Goal: Task Accomplishment & Management: Complete application form

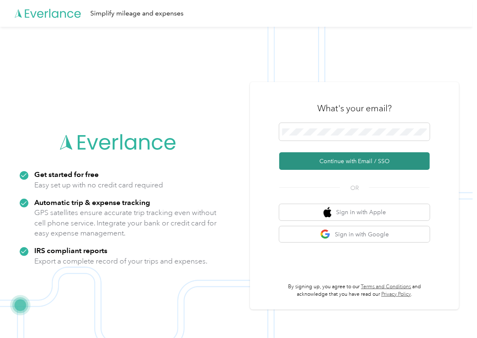
click at [298, 156] on button "Continue with Email / SSO" at bounding box center [354, 161] width 151 height 18
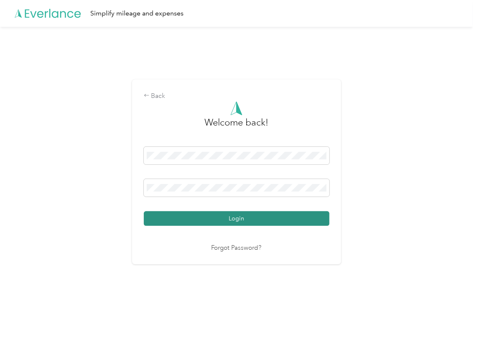
click at [176, 221] on button "Login" at bounding box center [237, 218] width 186 height 15
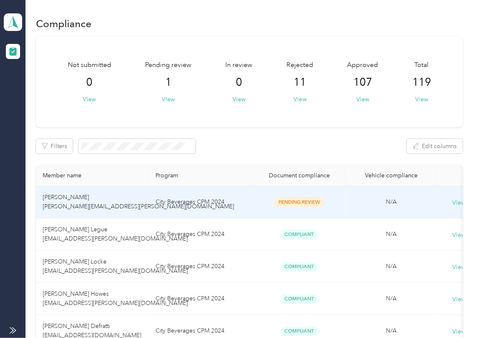
click at [109, 199] on td "[PERSON_NAME] [PERSON_NAME][EMAIL_ADDRESS][PERSON_NAME][DOMAIN_NAME]" at bounding box center [92, 202] width 113 height 32
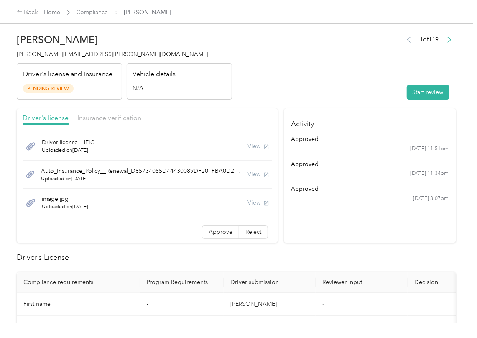
click at [433, 91] on button "Start review" at bounding box center [428, 92] width 43 height 15
click at [373, 83] on header "[PERSON_NAME] [PERSON_NAME][EMAIL_ADDRESS][PERSON_NAME][DOMAIN_NAME] Driver's l…" at bounding box center [236, 64] width 439 height 70
click at [202, 231] on label "Approve" at bounding box center [220, 231] width 37 height 13
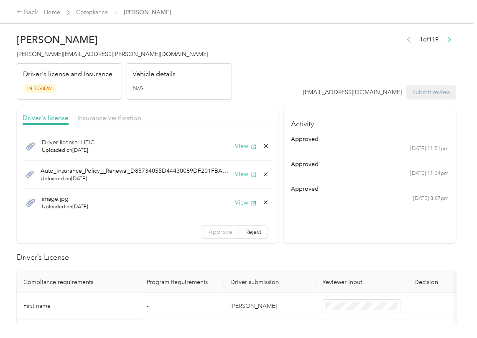
click at [202, 231] on label "Approve" at bounding box center [220, 231] width 37 height 13
click at [202, 231] on span at bounding box center [220, 232] width 36 height 13
click at [238, 144] on button "View" at bounding box center [246, 146] width 22 height 9
click at [235, 174] on button "View" at bounding box center [246, 174] width 22 height 9
drag, startPoint x: 233, startPoint y: 203, endPoint x: 204, endPoint y: 114, distance: 93.2
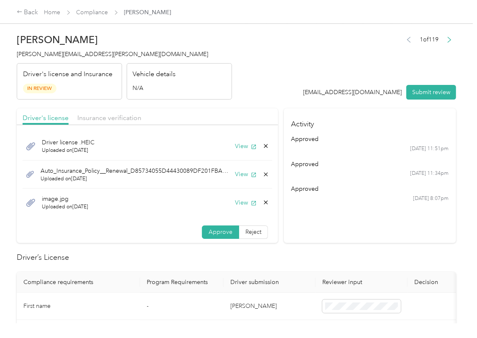
click at [235, 203] on button "View" at bounding box center [246, 202] width 22 height 9
click at [205, 113] on div "Driver's license Insurance verification" at bounding box center [147, 116] width 261 height 17
click at [116, 117] on span "Insurance verification" at bounding box center [109, 118] width 64 height 8
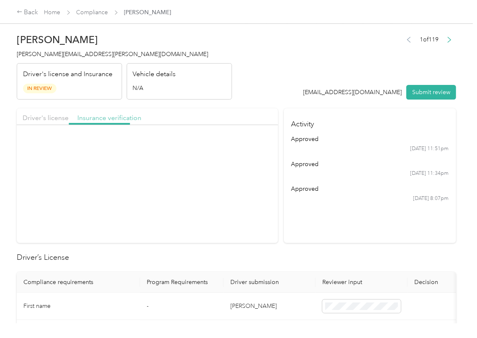
click at [106, 117] on span "Insurance verification" at bounding box center [109, 118] width 64 height 8
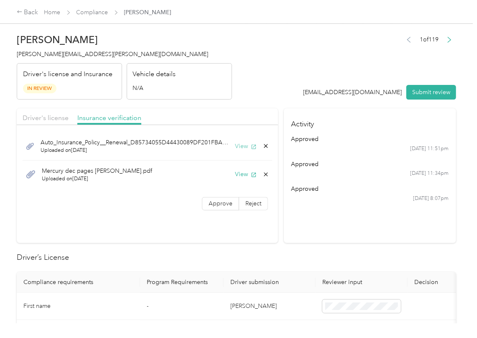
click at [246, 146] on button "View" at bounding box center [246, 146] width 22 height 9
click at [242, 176] on button "View" at bounding box center [246, 174] width 22 height 9
click at [219, 203] on span "Approve" at bounding box center [221, 203] width 24 height 7
click at [54, 119] on span "Driver's license" at bounding box center [46, 118] width 46 height 8
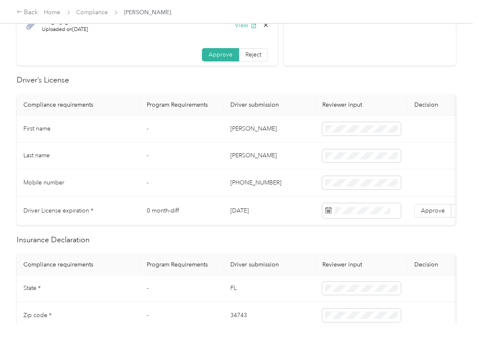
scroll to position [223, 0]
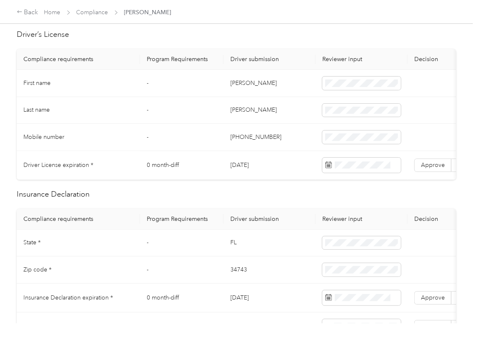
click at [264, 166] on td "[DATE]" at bounding box center [270, 165] width 92 height 29
click at [256, 166] on td "[DATE]" at bounding box center [270, 165] width 92 height 29
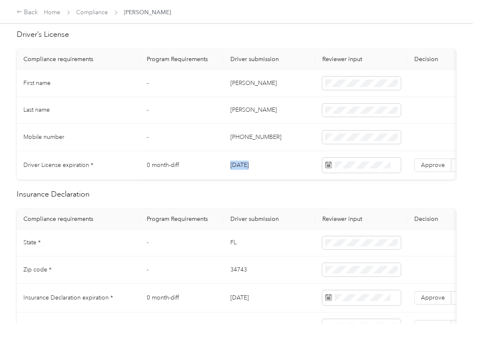
click at [256, 166] on td "[DATE]" at bounding box center [270, 165] width 92 height 29
drag, startPoint x: 250, startPoint y: 212, endPoint x: 408, endPoint y: 191, distance: 159.5
click at [423, 164] on span "Approve" at bounding box center [433, 164] width 24 height 7
click at [227, 152] on td "[DATE]" at bounding box center [270, 165] width 92 height 29
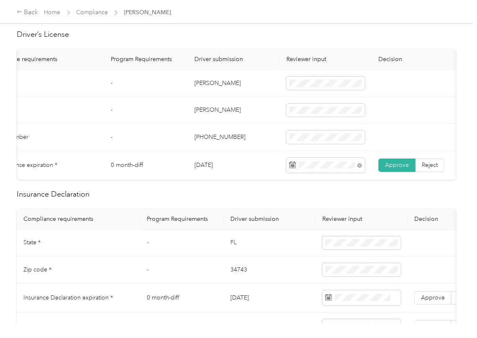
scroll to position [0, 40]
click at [218, 151] on td "[DATE]" at bounding box center [230, 165] width 92 height 29
click at [203, 87] on td "[PERSON_NAME]" at bounding box center [230, 83] width 92 height 27
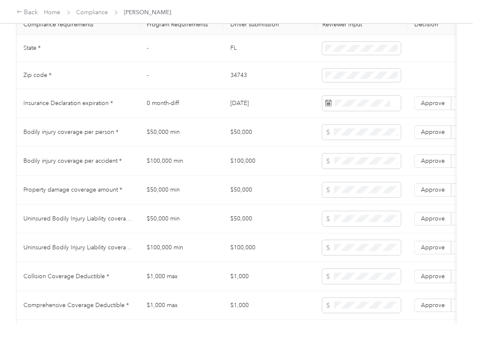
scroll to position [390, 0]
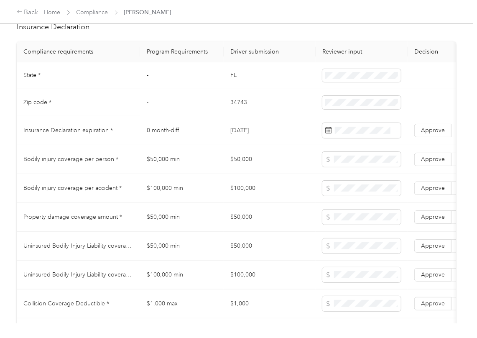
click at [233, 87] on td "FL" at bounding box center [270, 75] width 92 height 27
copy td "FL"
click at [230, 112] on td "34743" at bounding box center [270, 102] width 92 height 27
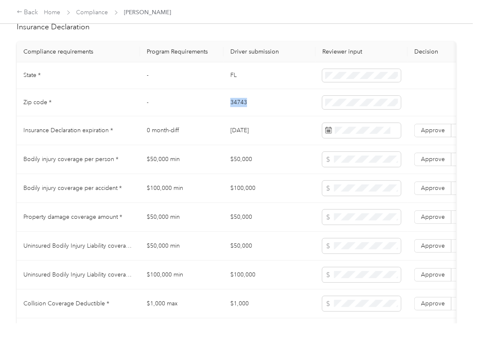
click at [230, 112] on td "34743" at bounding box center [270, 102] width 92 height 27
copy td "34743"
click at [352, 135] on span at bounding box center [361, 130] width 79 height 15
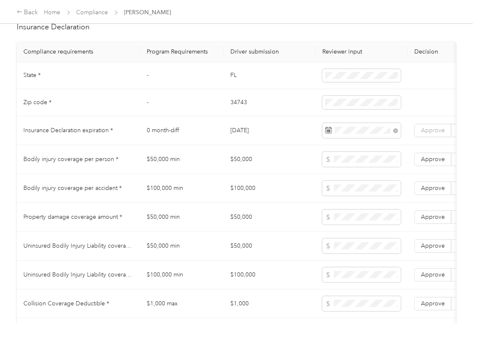
drag, startPoint x: 429, startPoint y: 144, endPoint x: 395, endPoint y: 153, distance: 35.0
click at [429, 137] on label "Approve" at bounding box center [432, 130] width 37 height 13
click at [258, 172] on td "$50,000" at bounding box center [270, 159] width 92 height 29
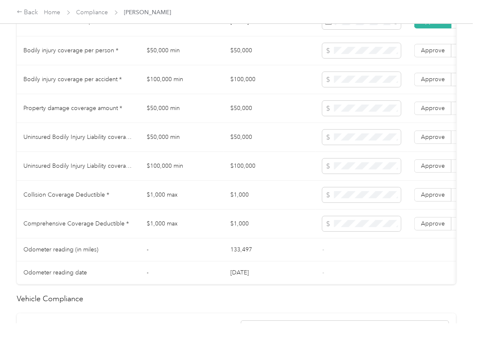
scroll to position [780, 0]
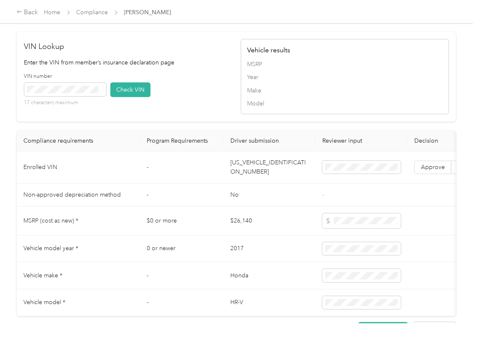
click at [245, 181] on td "[US_VEHICLE_IDENTIFICATION_NUMBER]" at bounding box center [270, 167] width 92 height 32
copy td "[US_VEHICLE_IDENTIFICATION_NUMBER]"
click at [223, 112] on div "VIN number 17 characters maximum Check VIN" at bounding box center [128, 93] width 208 height 40
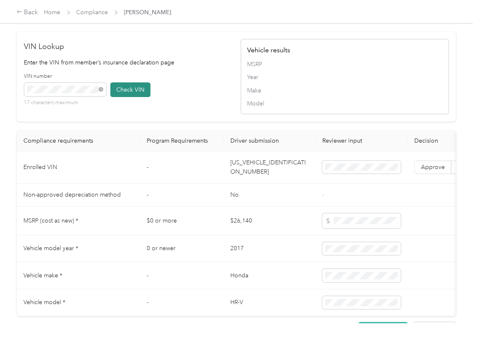
click at [128, 97] on button "Check VIN" at bounding box center [130, 89] width 40 height 15
click at [441, 174] on label "Approve" at bounding box center [432, 167] width 37 height 13
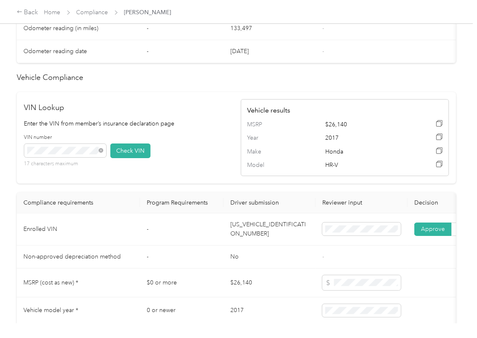
scroll to position [502, 0]
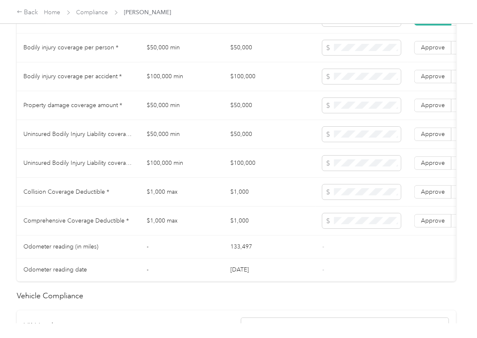
click at [240, 62] on td "$50,000" at bounding box center [270, 47] width 92 height 29
copy td "$50,000"
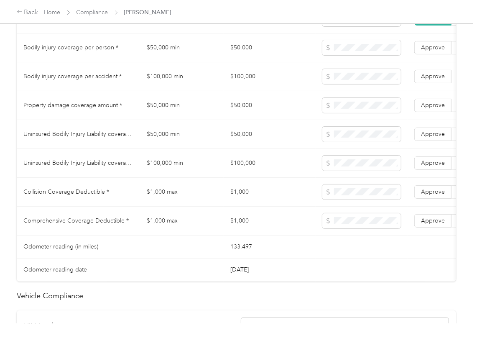
click at [230, 88] on td "$100,000" at bounding box center [270, 76] width 92 height 29
copy td "$100,000"
drag, startPoint x: 425, startPoint y: 84, endPoint x: 432, endPoint y: 71, distance: 15.5
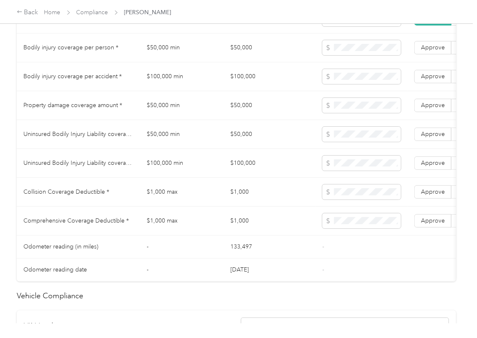
click at [425, 80] on span "Approve" at bounding box center [433, 76] width 24 height 7
click at [433, 54] on label "Approve" at bounding box center [432, 47] width 37 height 13
click at [433, 109] on label "Approve" at bounding box center [432, 105] width 37 height 13
click at [428, 109] on span "Approve" at bounding box center [433, 105] width 24 height 7
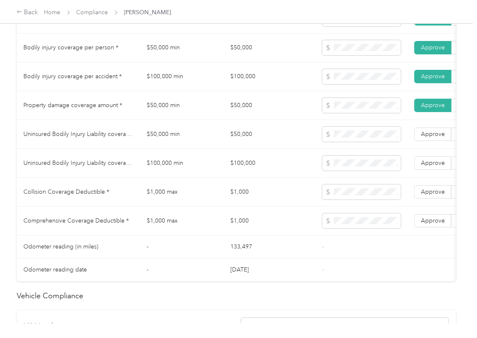
click at [241, 144] on td "$50,000" at bounding box center [270, 134] width 92 height 29
copy td "$50,000"
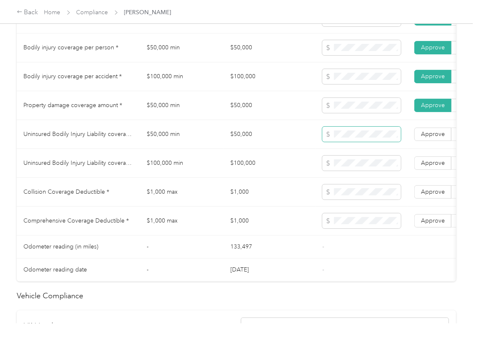
click at [333, 142] on span at bounding box center [361, 134] width 79 height 15
click at [253, 173] on td "$100,000" at bounding box center [270, 163] width 92 height 29
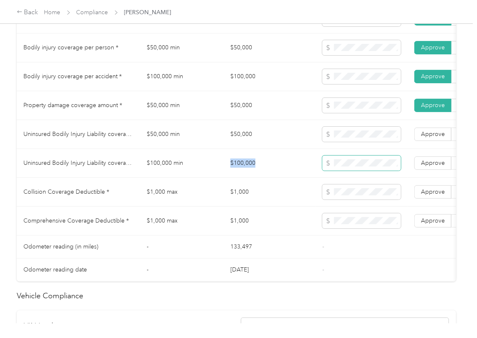
copy td "$100,000"
click at [425, 166] on span "Approve" at bounding box center [433, 162] width 24 height 7
click at [439, 138] on span "Approve" at bounding box center [433, 133] width 24 height 7
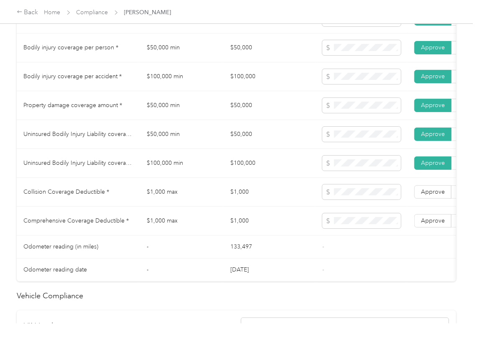
click at [233, 202] on td "$1,000" at bounding box center [270, 192] width 92 height 29
copy td "$1,000"
click at [431, 224] on span "Approve" at bounding box center [433, 220] width 24 height 7
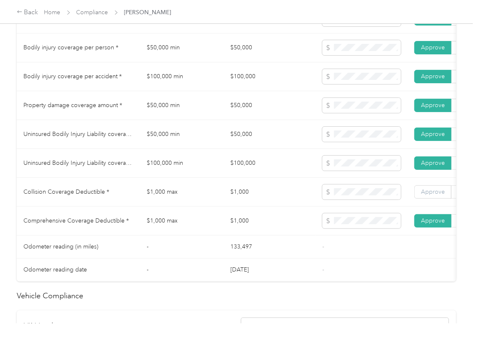
click at [436, 196] on label "Approve" at bounding box center [432, 191] width 37 height 13
click at [270, 207] on td "$1,000" at bounding box center [270, 192] width 92 height 29
click at [348, 62] on td at bounding box center [362, 47] width 92 height 29
click at [325, 55] on span at bounding box center [361, 47] width 79 height 15
drag, startPoint x: 366, startPoint y: 82, endPoint x: 324, endPoint y: 87, distance: 43.0
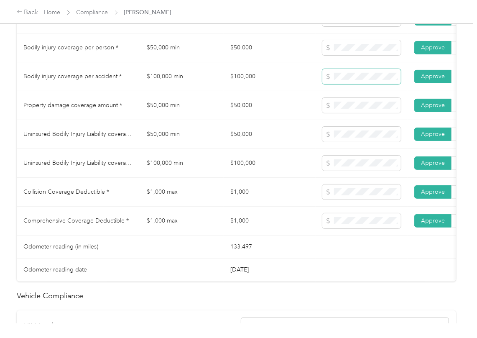
click at [324, 84] on span at bounding box center [361, 76] width 79 height 15
click at [320, 115] on td at bounding box center [362, 105] width 92 height 29
click at [304, 137] on tr "Uninsured Bodily Injury Liability coverage per person * $50,000 min $50,000 App…" at bounding box center [311, 134] width 589 height 29
click at [308, 173] on tr "Uninsured Bodily Injury Liability coverage per accident * $100,000 min $100,000…" at bounding box center [311, 163] width 589 height 29
drag, startPoint x: 268, startPoint y: 196, endPoint x: 27, endPoint y: 218, distance: 242.2
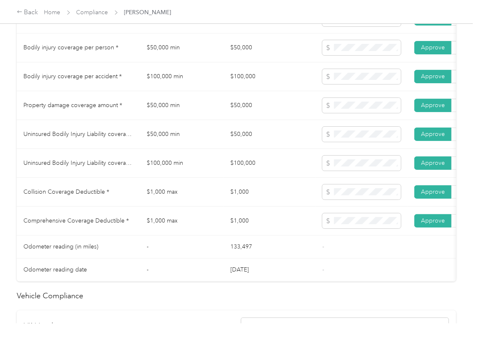
click at [262, 199] on td "$1,000" at bounding box center [270, 192] width 92 height 29
click at [190, 178] on td "$100,000 min" at bounding box center [182, 163] width 84 height 29
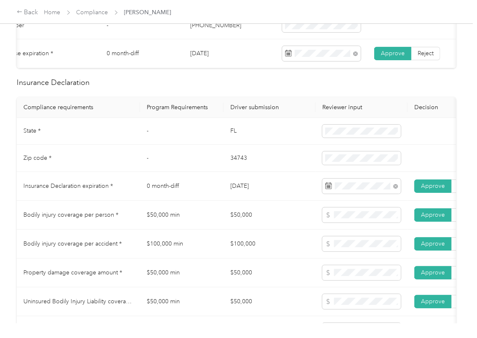
click at [198, 196] on td "0 month-diff" at bounding box center [182, 186] width 84 height 29
click at [260, 171] on td "34743" at bounding box center [270, 158] width 92 height 27
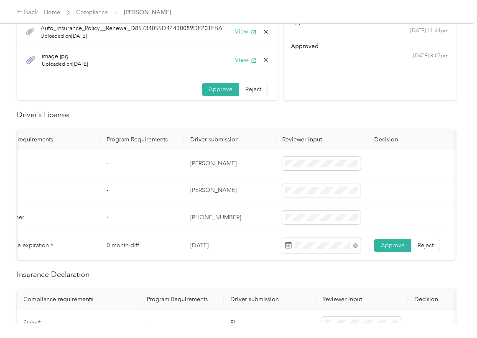
scroll to position [0, 0]
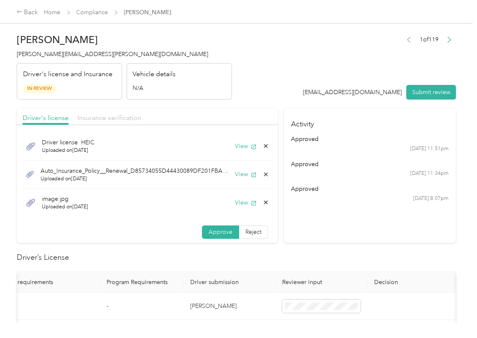
click at [124, 116] on span "Insurance verification" at bounding box center [109, 118] width 64 height 8
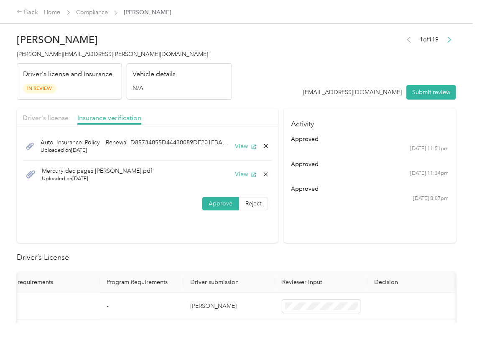
click at [263, 173] on icon at bounding box center [266, 174] width 7 height 7
click at [233, 181] on div "No Yes" at bounding box center [222, 180] width 57 height 13
click at [263, 174] on icon at bounding box center [266, 174] width 7 height 7
click at [235, 179] on button "Yes" at bounding box center [242, 180] width 16 height 13
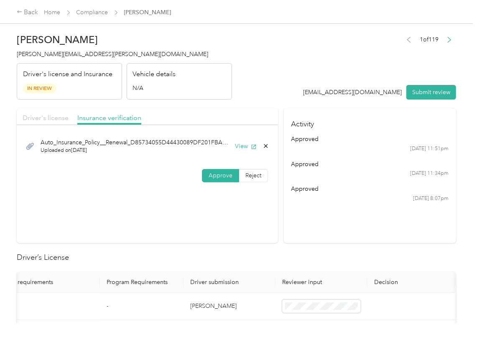
click at [57, 119] on span "Driver's license" at bounding box center [46, 118] width 46 height 8
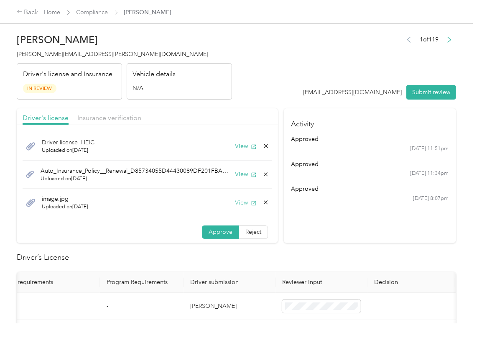
click at [251, 202] on icon "button" at bounding box center [254, 203] width 6 height 6
click at [263, 143] on icon at bounding box center [266, 146] width 7 height 7
click at [233, 150] on button "Yes" at bounding box center [234, 152] width 16 height 13
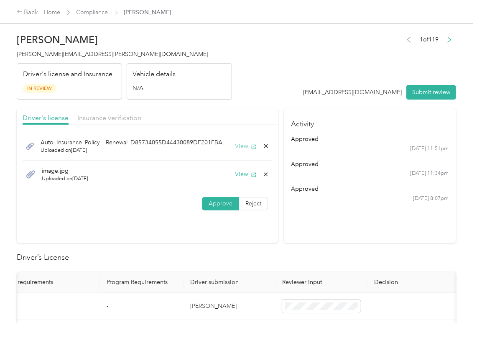
click at [243, 144] on button "View" at bounding box center [246, 146] width 22 height 9
click at [265, 148] on icon at bounding box center [266, 146] width 7 height 7
click at [249, 150] on button "Yes" at bounding box center [242, 152] width 16 height 13
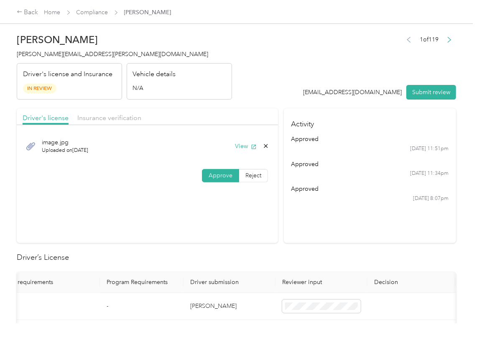
click at [268, 74] on header "[PERSON_NAME] [PERSON_NAME][EMAIL_ADDRESS][PERSON_NAME][DOMAIN_NAME] Driver's l…" at bounding box center [236, 64] width 439 height 70
click at [435, 94] on button "Submit review" at bounding box center [431, 92] width 50 height 15
click at [50, 50] on h4 "[PERSON_NAME][EMAIL_ADDRESS][PERSON_NAME][DOMAIN_NAME]" at bounding box center [124, 54] width 215 height 9
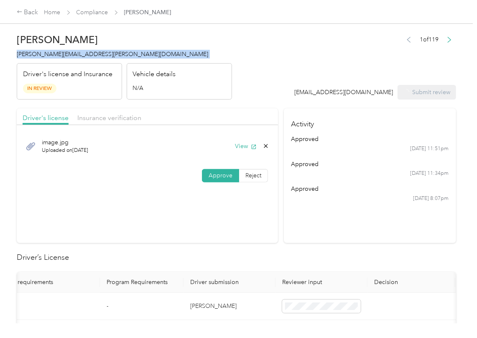
click at [50, 50] on h4 "[PERSON_NAME][EMAIL_ADDRESS][PERSON_NAME][DOMAIN_NAME]" at bounding box center [124, 54] width 215 height 9
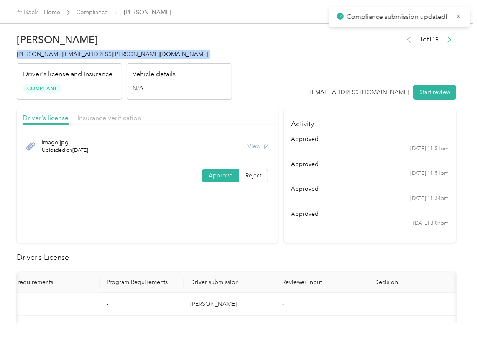
copy span "[PERSON_NAME][EMAIL_ADDRESS][PERSON_NAME][DOMAIN_NAME]"
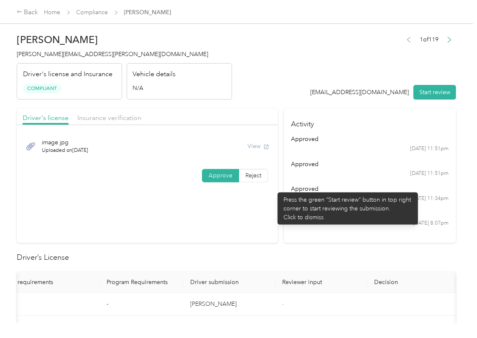
click at [256, 207] on section "Driver's license Insurance verification image.jpg Uploaded on [DATE] View Appro…" at bounding box center [147, 175] width 261 height 135
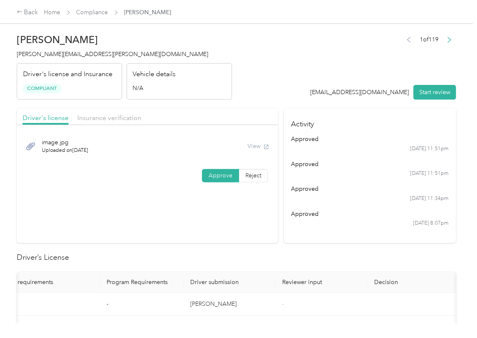
click at [270, 67] on header "[PERSON_NAME] [PERSON_NAME][EMAIL_ADDRESS][PERSON_NAME][DOMAIN_NAME] Driver's l…" at bounding box center [236, 64] width 439 height 70
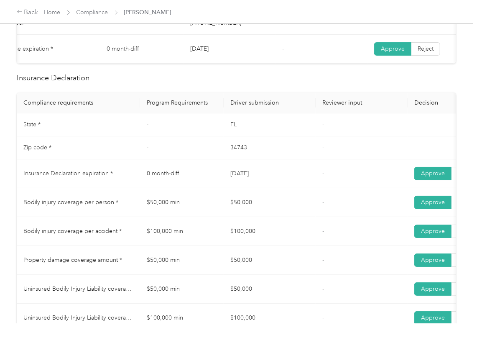
scroll to position [390, 0]
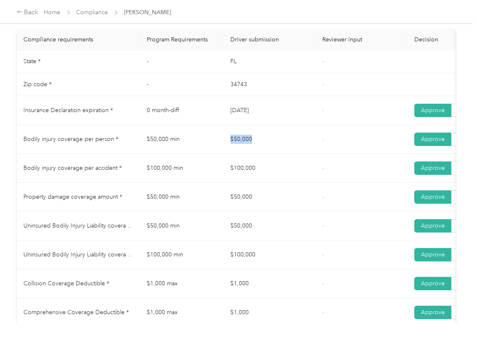
drag, startPoint x: 245, startPoint y: 137, endPoint x: 276, endPoint y: 139, distance: 31.8
click at [276, 139] on tr "Bodily injury coverage per person * $50,000 min $50,000 - Approve Reject" at bounding box center [311, 139] width 589 height 29
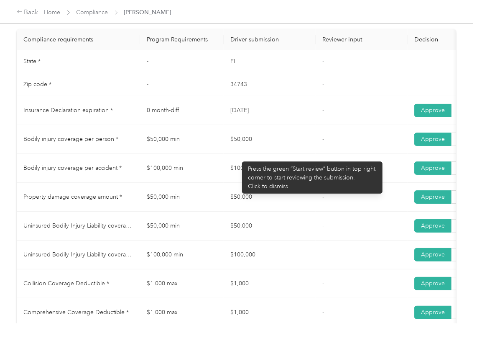
click at [218, 169] on td "$100,000 min" at bounding box center [182, 168] width 84 height 29
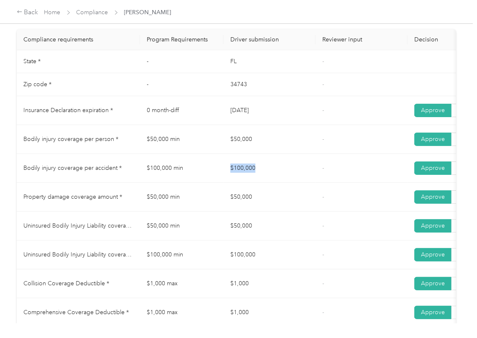
drag, startPoint x: 250, startPoint y: 181, endPoint x: 268, endPoint y: 181, distance: 18.0
click at [268, 181] on tr "Bodily injury coverage per accident * $100,000 min $100,000 - Approve Reject" at bounding box center [311, 168] width 589 height 29
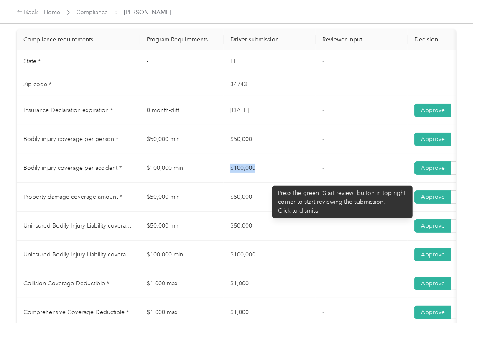
click at [268, 181] on td "$100,000" at bounding box center [270, 168] width 92 height 29
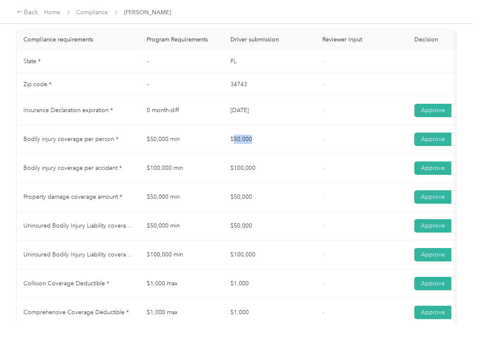
drag, startPoint x: 234, startPoint y: 154, endPoint x: 268, endPoint y: 154, distance: 33.4
click at [268, 154] on td "$50,000" at bounding box center [270, 139] width 92 height 29
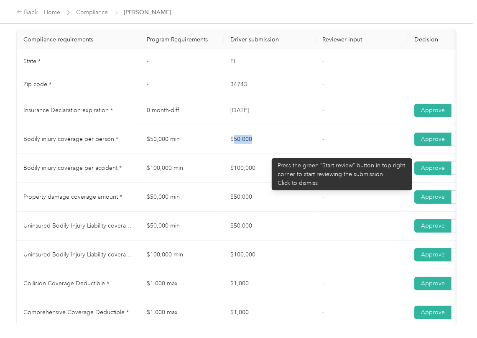
click at [268, 154] on td "$50,000" at bounding box center [270, 139] width 92 height 29
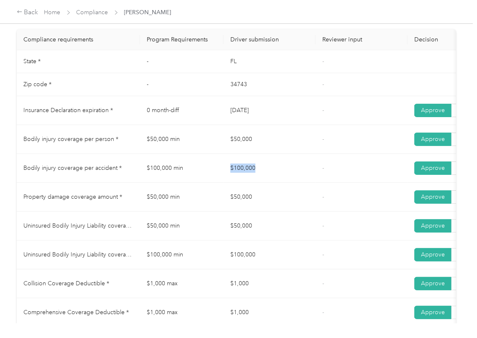
drag, startPoint x: 237, startPoint y: 183, endPoint x: 275, endPoint y: 175, distance: 39.3
click at [275, 175] on td "$100,000" at bounding box center [270, 168] width 92 height 29
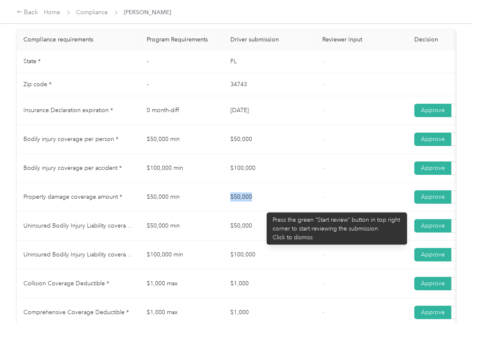
drag, startPoint x: 219, startPoint y: 205, endPoint x: 263, endPoint y: 208, distance: 43.6
click at [263, 208] on tr "Property damage coverage amount * $50,000 min $50,000 - Approve Reject" at bounding box center [311, 197] width 589 height 29
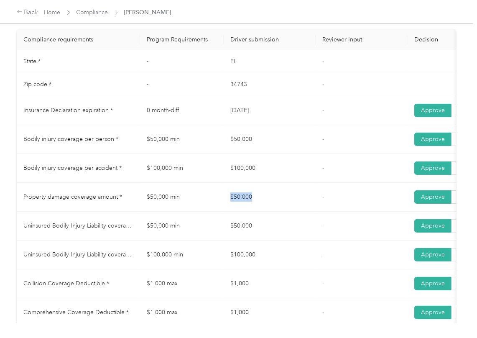
click at [257, 193] on td "$50,000" at bounding box center [270, 197] width 92 height 29
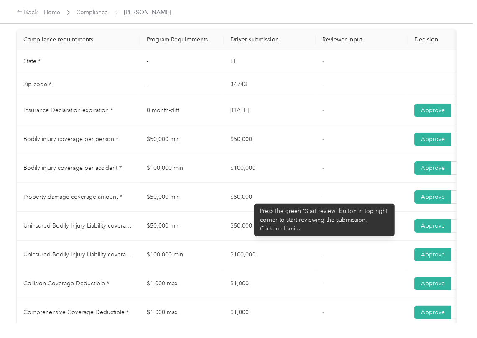
click at [248, 201] on td "$50,000" at bounding box center [270, 197] width 92 height 29
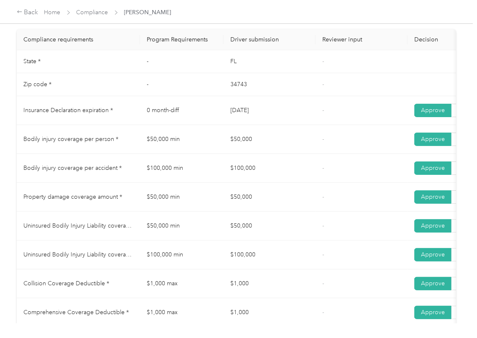
click at [246, 231] on td "$50,000" at bounding box center [270, 226] width 92 height 29
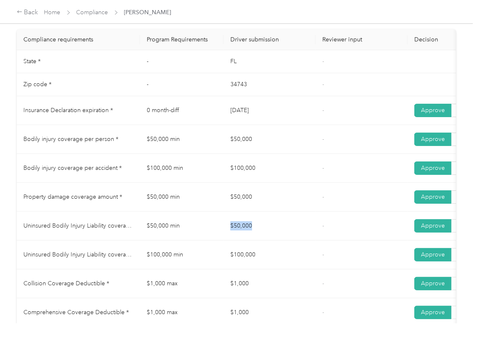
click at [246, 231] on td "$50,000" at bounding box center [270, 226] width 92 height 29
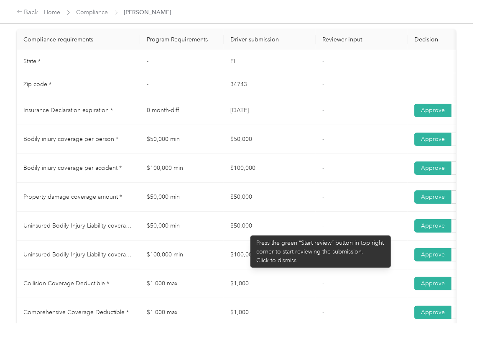
click at [268, 269] on td "$100,000" at bounding box center [270, 254] width 92 height 29
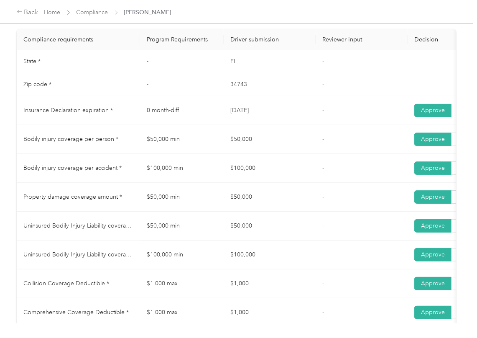
click at [268, 269] on td "$100,000" at bounding box center [270, 254] width 92 height 29
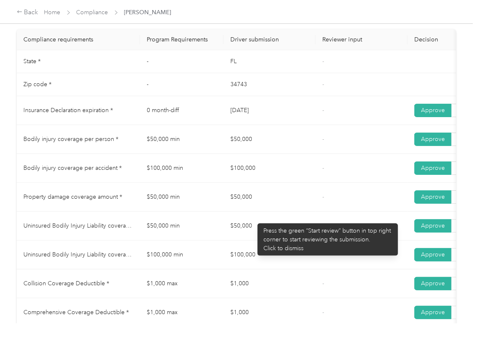
click at [253, 212] on td "$50,000" at bounding box center [270, 197] width 92 height 29
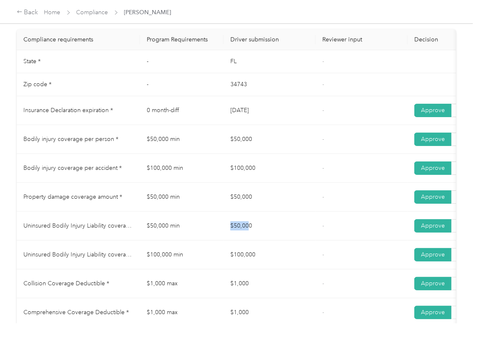
drag, startPoint x: 229, startPoint y: 237, endPoint x: 250, endPoint y: 234, distance: 21.2
click at [250, 233] on td "$50,000" at bounding box center [270, 226] width 92 height 29
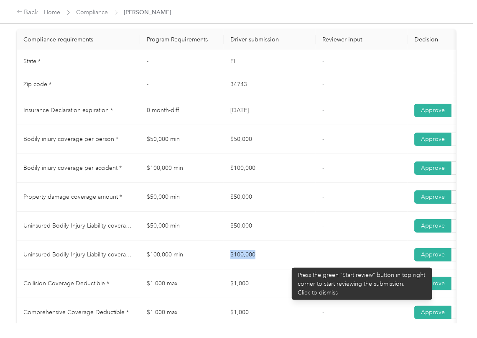
click at [288, 263] on td "$100,000" at bounding box center [270, 254] width 92 height 29
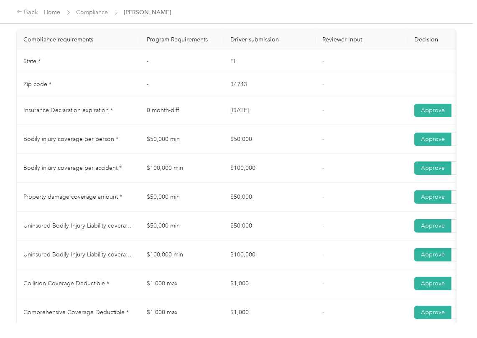
click at [305, 240] on td "$50,000" at bounding box center [270, 226] width 92 height 29
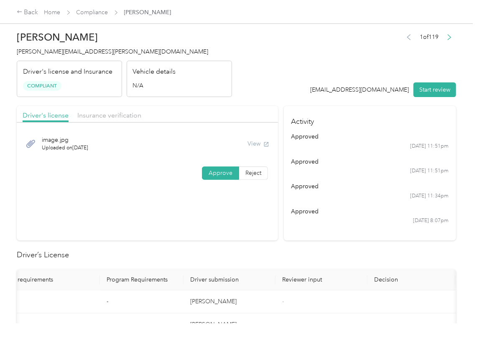
scroll to position [0, 0]
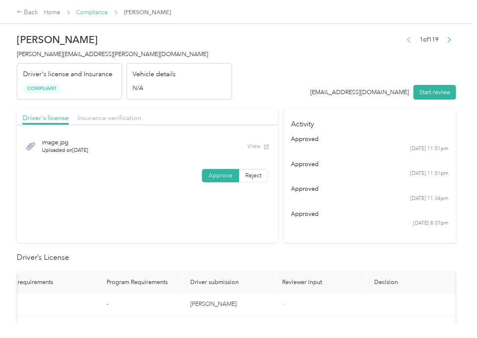
click at [94, 12] on link "Compliance" at bounding box center [93, 12] width 32 height 7
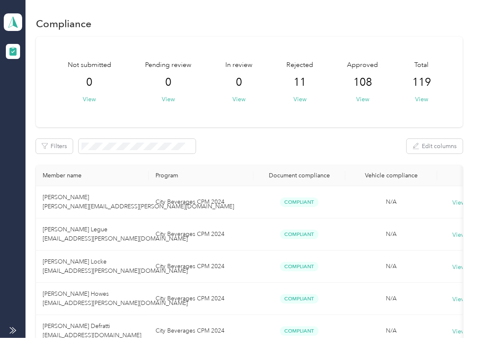
click at [19, 26] on span at bounding box center [13, 22] width 18 height 18
click at [40, 81] on div "Log out" at bounding box center [92, 87] width 164 height 15
